Goal: Information Seeking & Learning: Learn about a topic

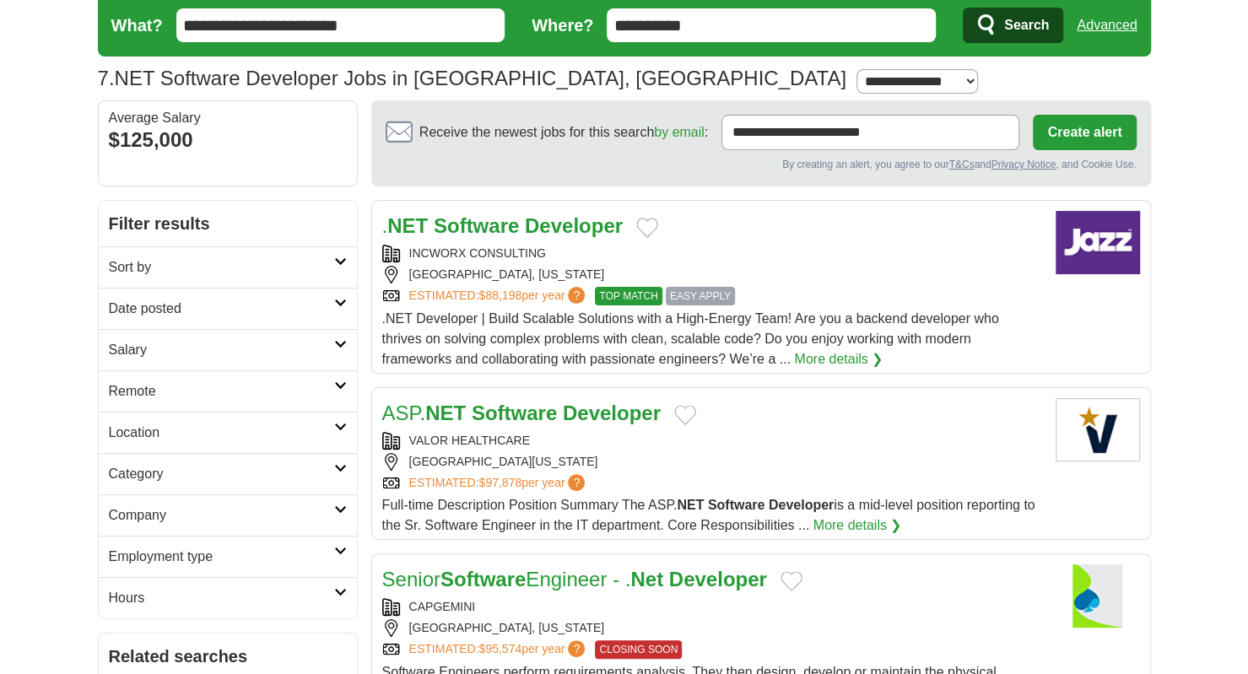
scroll to position [19, 0]
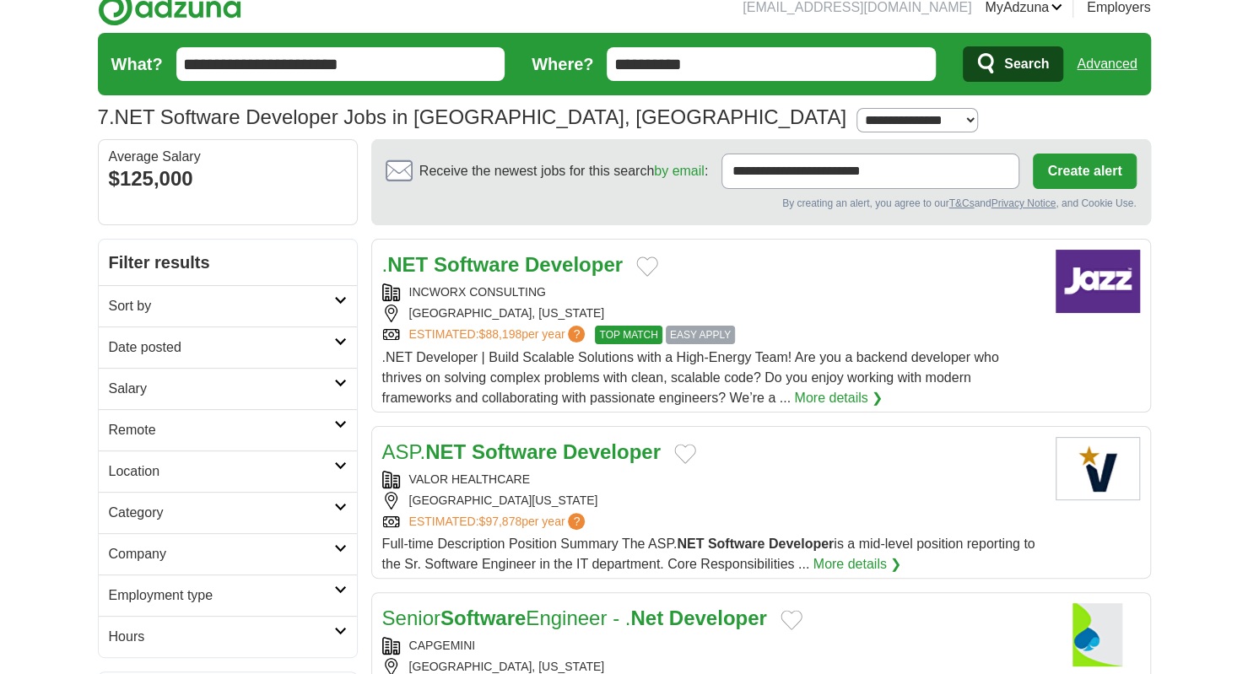
click at [322, 344] on h2 "Date posted" at bounding box center [221, 347] width 225 height 20
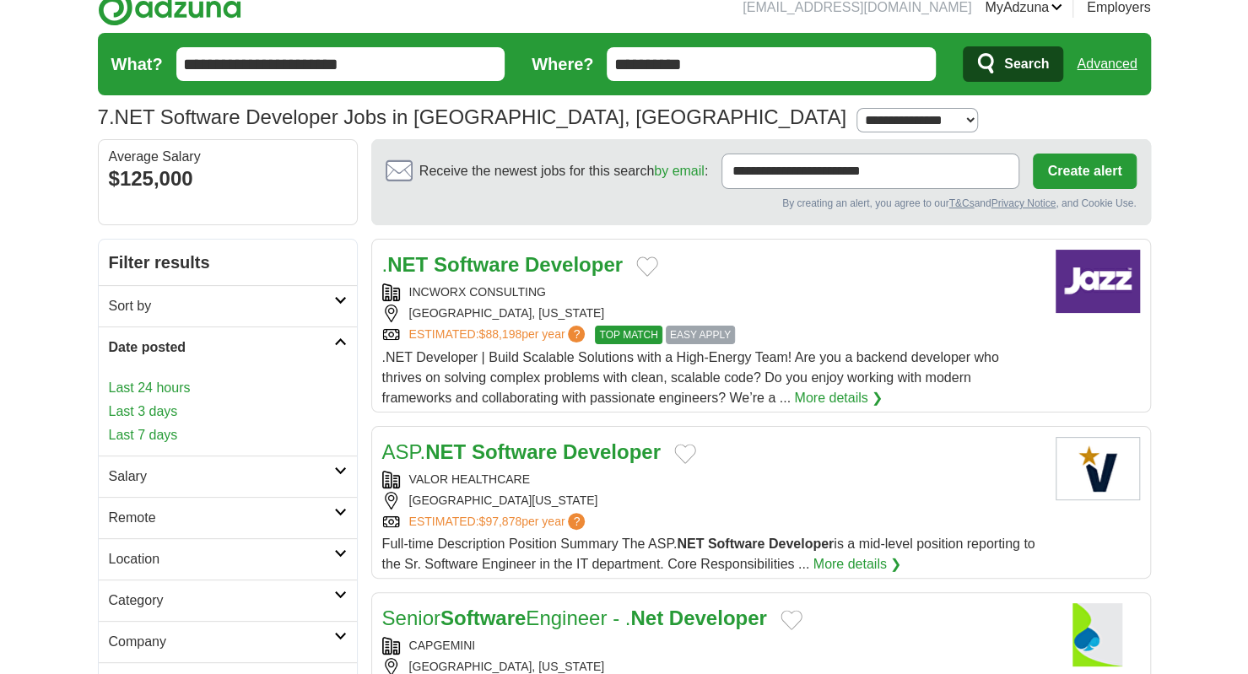
click at [187, 386] on link "Last 24 hours" at bounding box center [228, 388] width 238 height 20
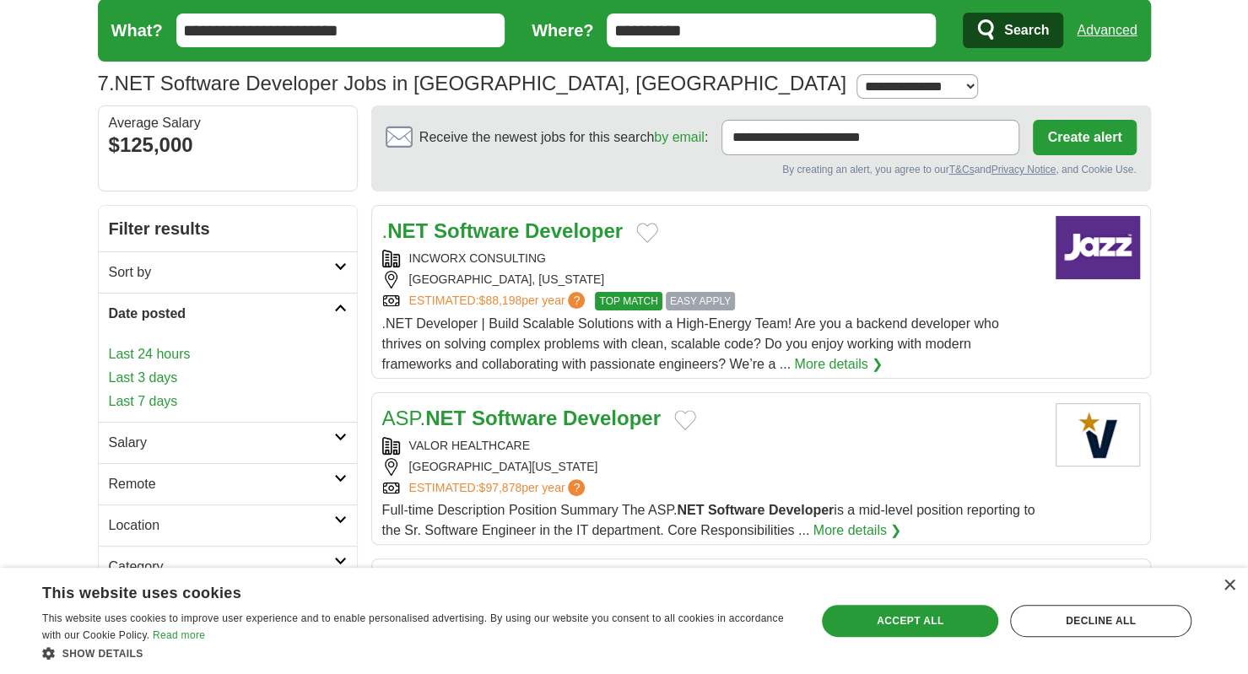
scroll to position [0, 0]
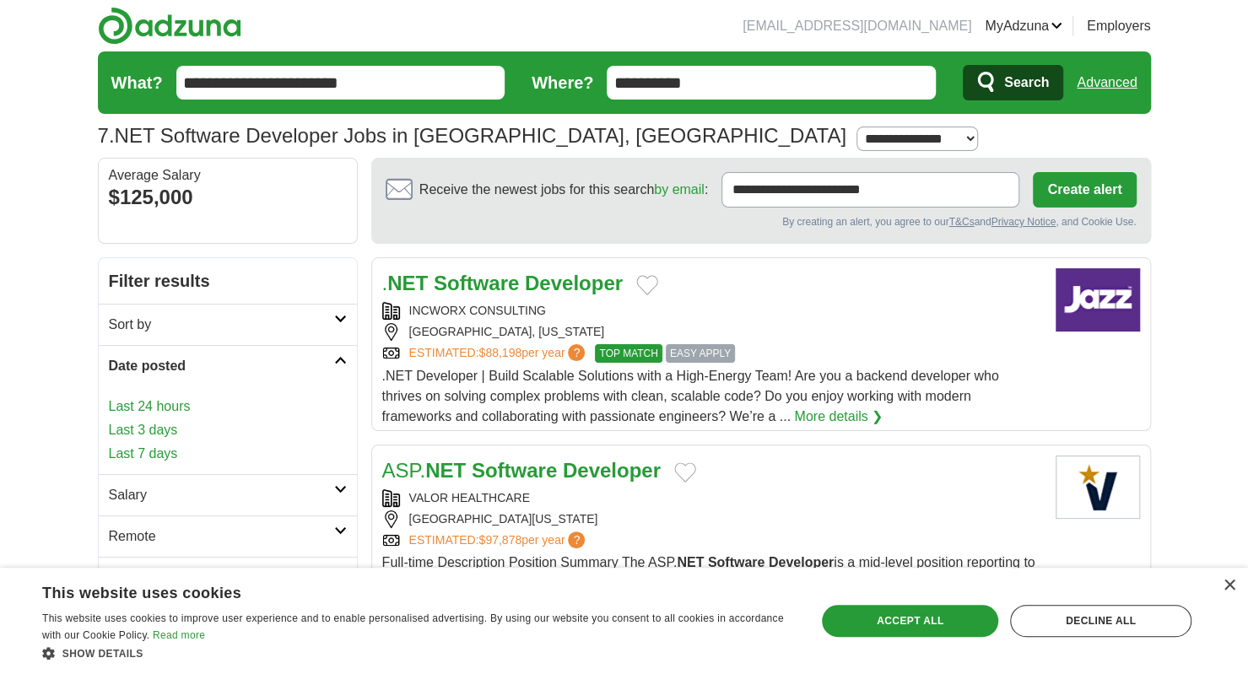
click at [267, 273] on h2 "Filter results" at bounding box center [228, 281] width 258 height 46
click at [148, 409] on link "Last 24 hours" at bounding box center [228, 407] width 238 height 20
click at [150, 421] on link "Last 3 days" at bounding box center [228, 430] width 238 height 20
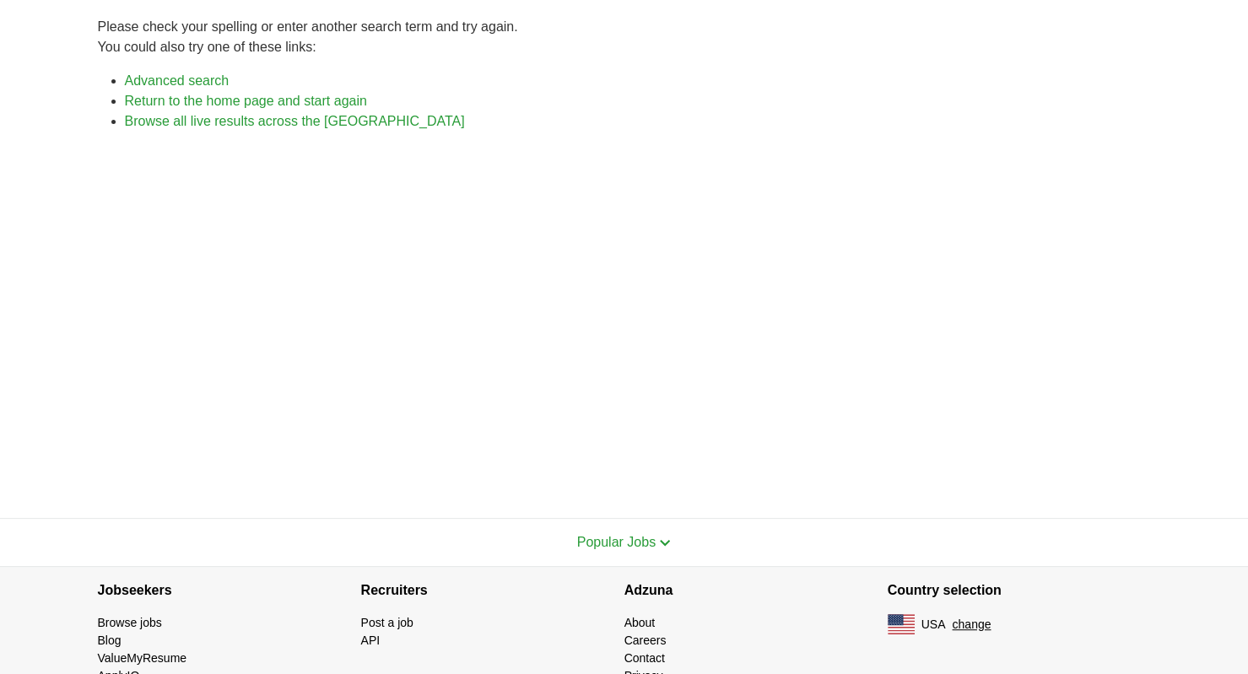
scroll to position [175, 0]
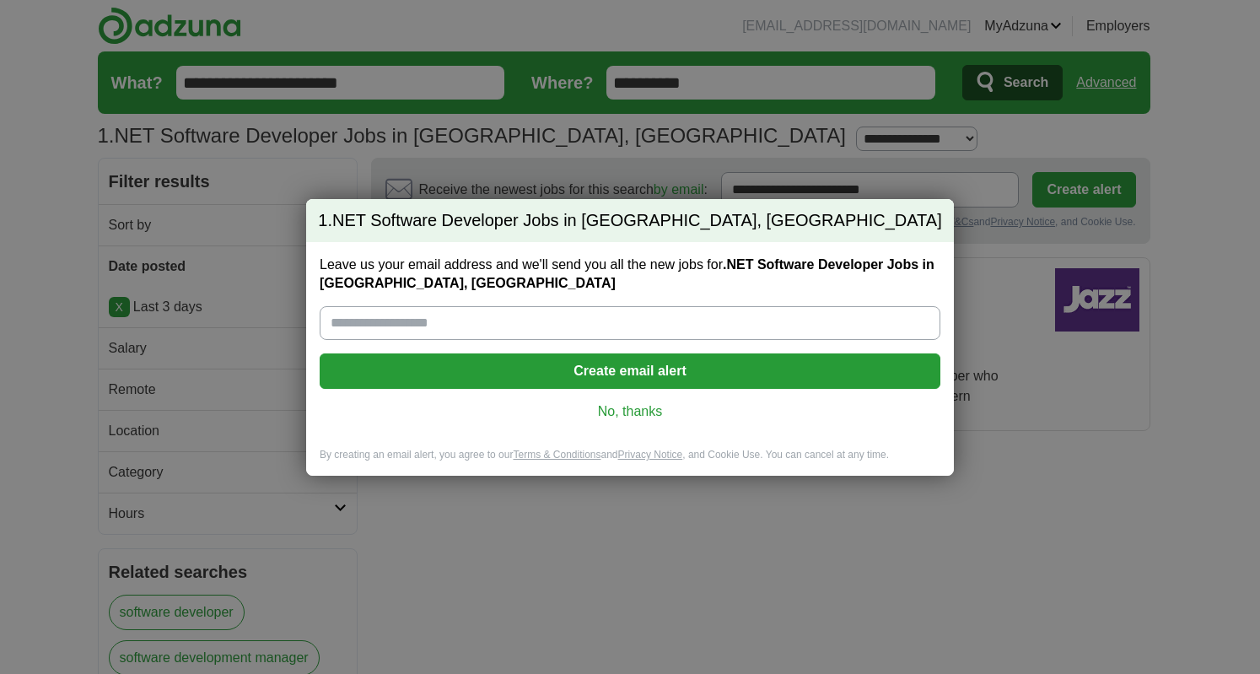
click at [611, 406] on link "No, thanks" at bounding box center [630, 411] width 594 height 19
